Goal: Task Accomplishment & Management: Use online tool/utility

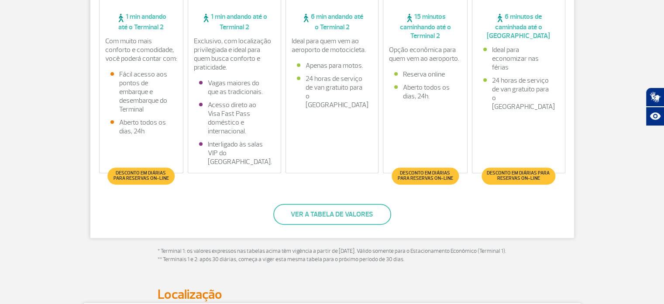
scroll to position [306, 0]
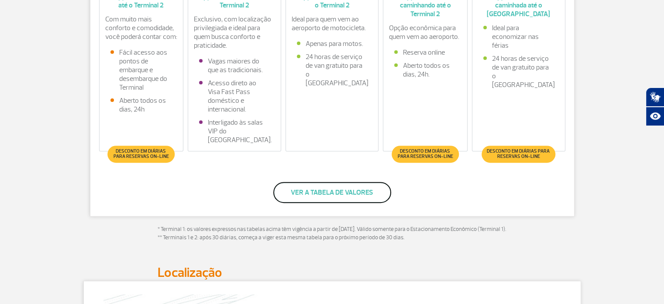
click at [334, 191] on button "Ver a tabela de valores" at bounding box center [332, 192] width 118 height 21
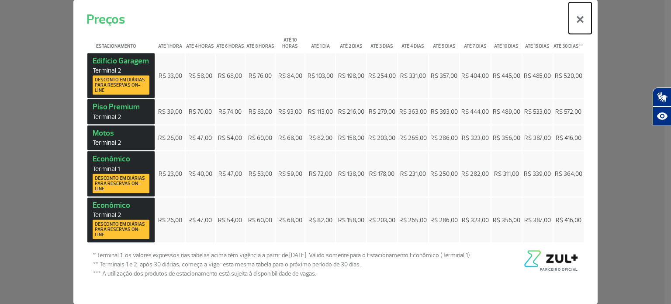
click at [578, 26] on button "×" at bounding box center [580, 17] width 23 height 31
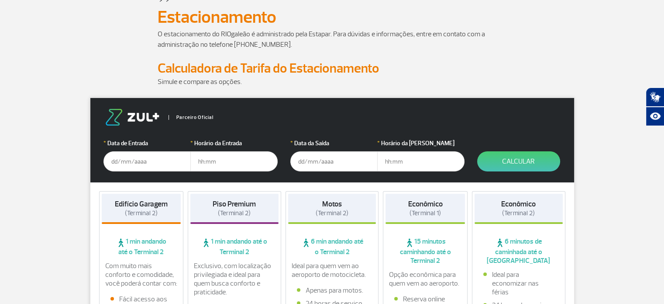
scroll to position [44, 0]
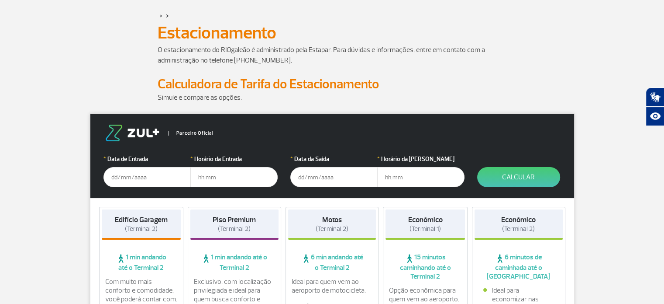
click at [108, 176] on input "text" at bounding box center [147, 177] width 87 height 20
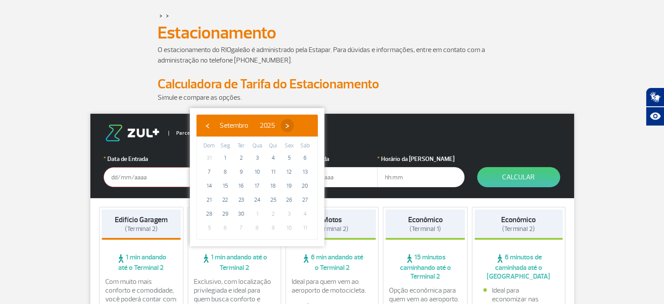
click at [294, 122] on span "›" at bounding box center [287, 125] width 13 height 13
click at [289, 122] on span "›" at bounding box center [282, 125] width 13 height 13
click at [254, 183] on span "12" at bounding box center [257, 186] width 14 height 14
type input "[DATE]"
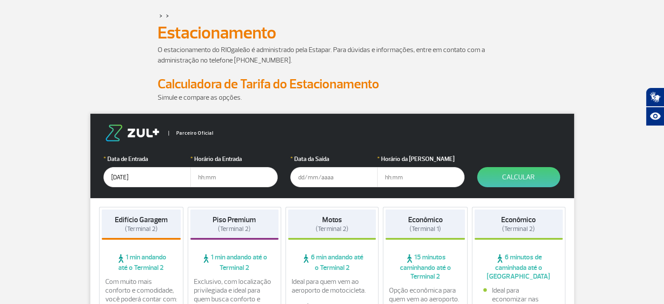
click at [210, 178] on input "text" at bounding box center [233, 177] width 87 height 20
type input "06:00"
click at [309, 172] on input "text" at bounding box center [333, 177] width 87 height 20
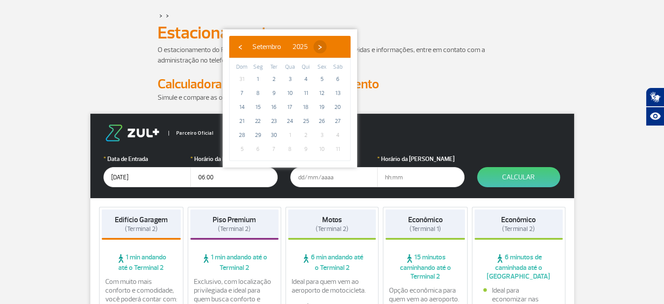
click at [327, 47] on span "›" at bounding box center [320, 46] width 13 height 13
click at [322, 47] on span "›" at bounding box center [314, 46] width 13 height 13
click at [256, 121] on span "17" at bounding box center [258, 121] width 14 height 14
type input "[DATE]"
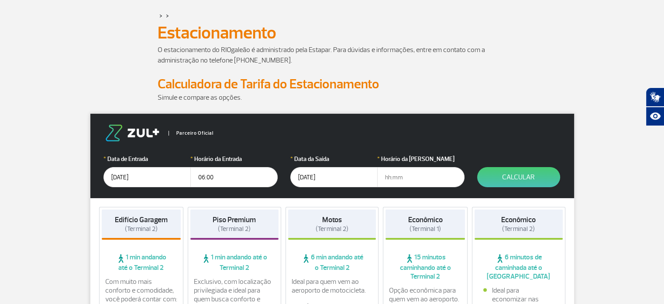
click at [386, 179] on input "text" at bounding box center [420, 177] width 87 height 20
type input "22:00"
click at [534, 174] on button "Calcular" at bounding box center [518, 177] width 83 height 20
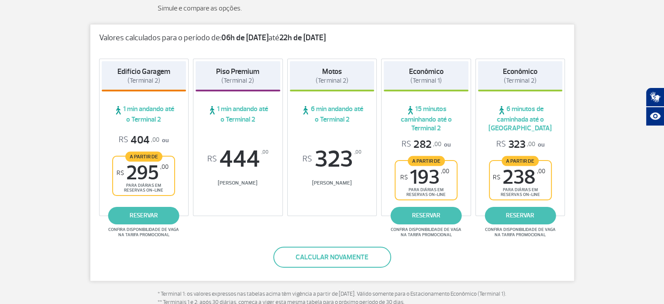
scroll to position [131, 0]
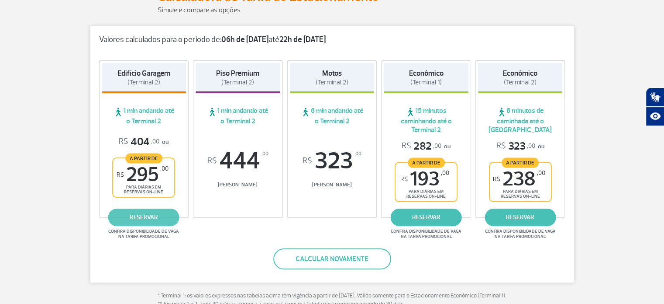
click at [138, 218] on link "reservar" at bounding box center [143, 216] width 71 height 17
